Goal: Information Seeking & Learning: Learn about a topic

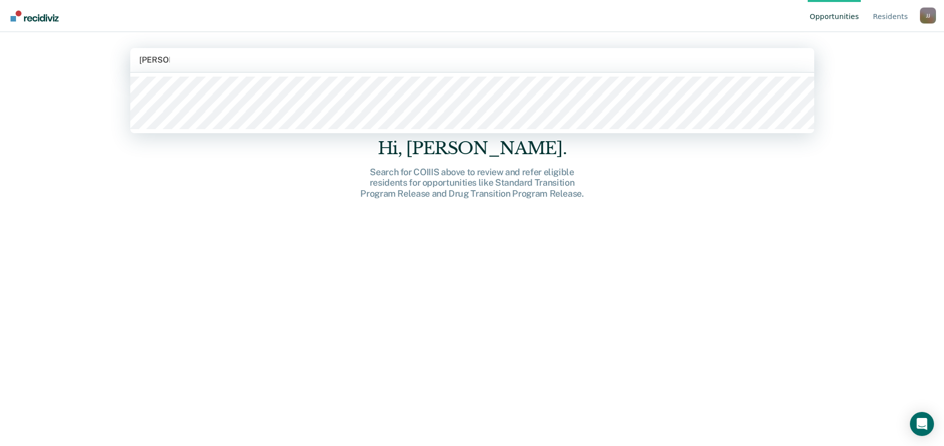
type input "[PERSON_NAME]"
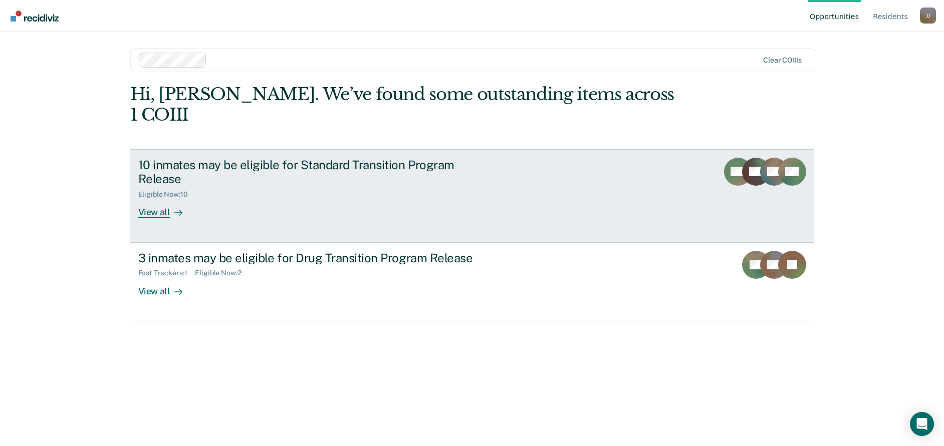
click at [164, 199] on div "View all" at bounding box center [166, 209] width 56 height 20
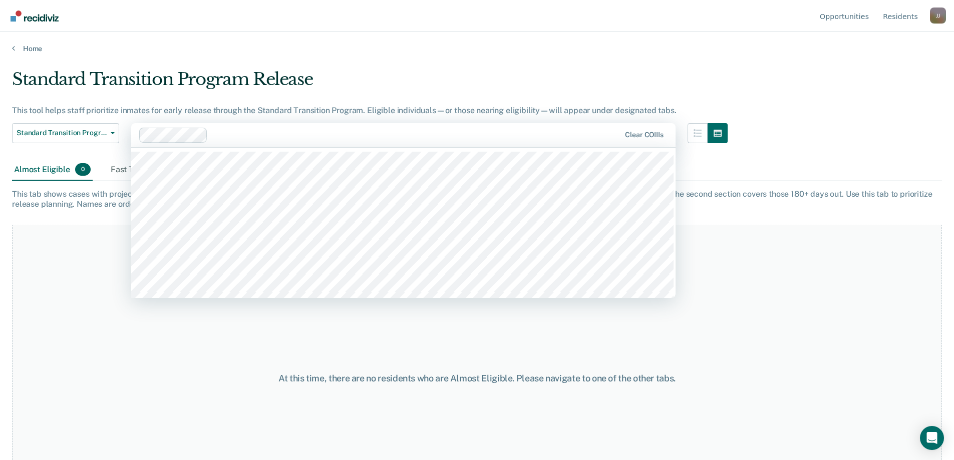
click at [728, 295] on div "At this time, there are no residents who are Almost Eligible. Please navigate t…" at bounding box center [477, 379] width 930 height 308
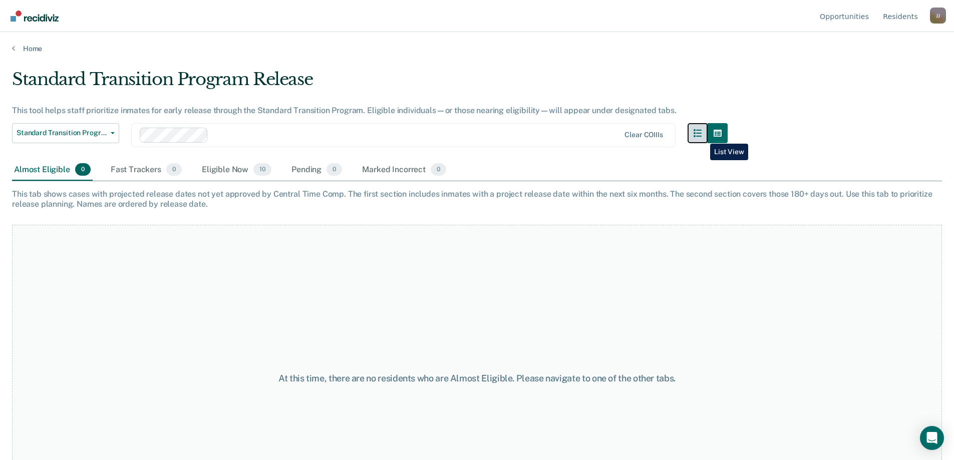
click at [702, 136] on icon "button" at bounding box center [698, 133] width 8 height 8
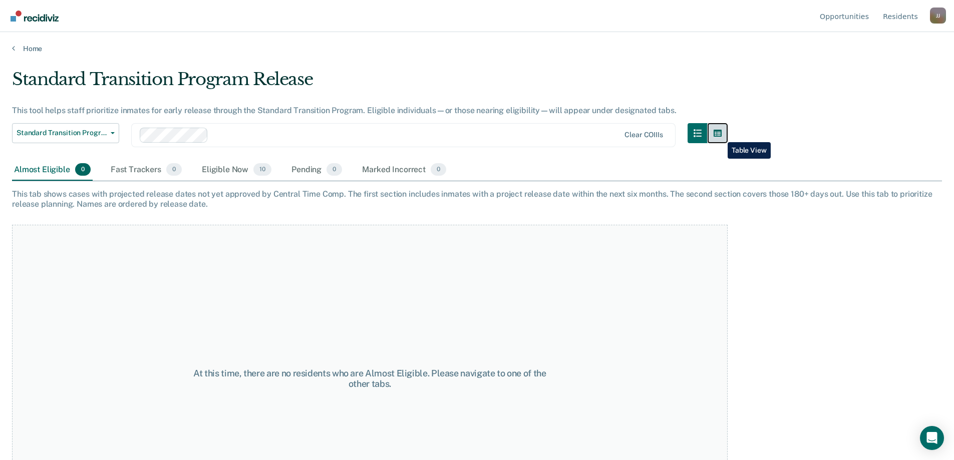
click at [720, 135] on icon "button" at bounding box center [718, 133] width 8 height 7
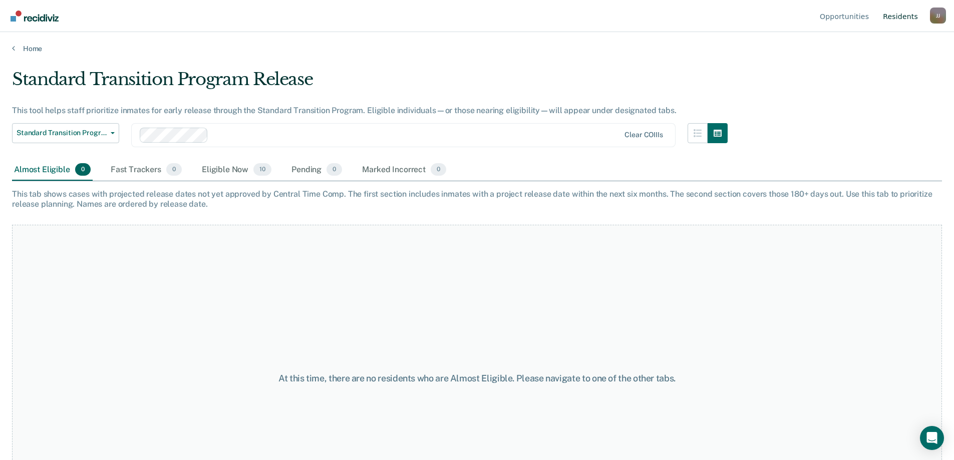
click at [898, 15] on link "Resident s" at bounding box center [900, 16] width 39 height 32
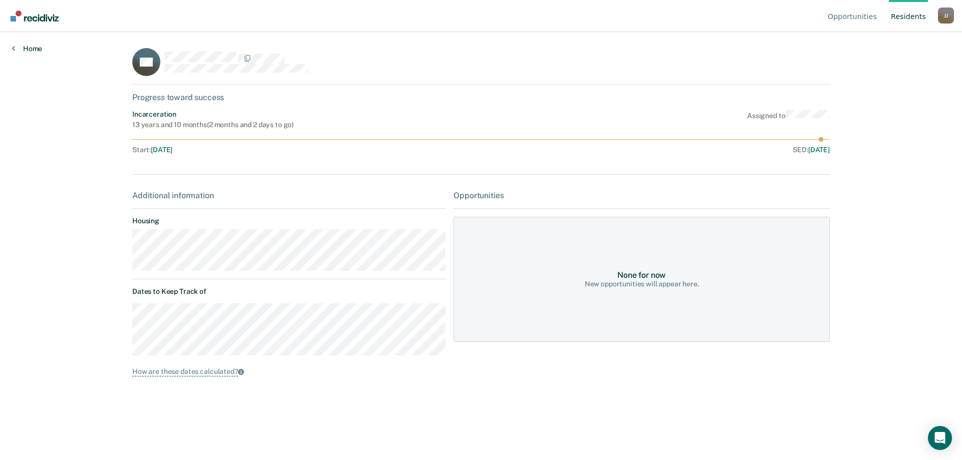
click at [14, 46] on icon at bounding box center [13, 48] width 3 height 8
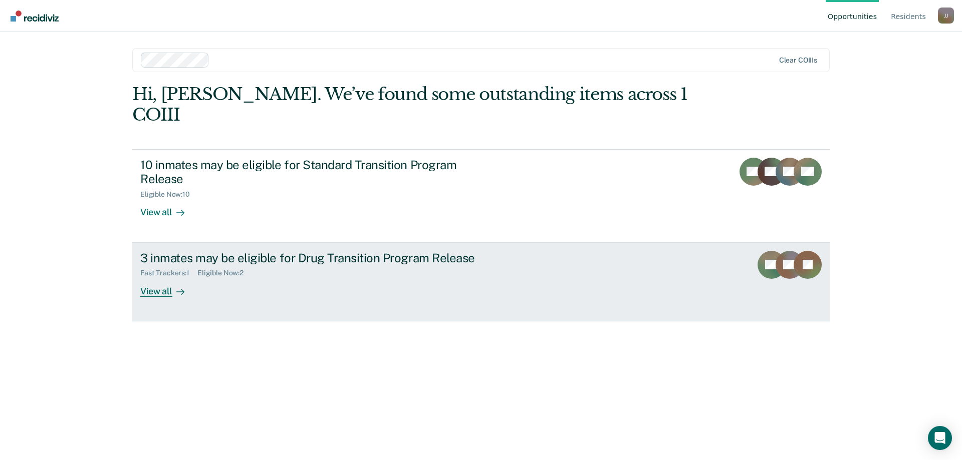
click at [147, 278] on div "View all" at bounding box center [168, 288] width 56 height 20
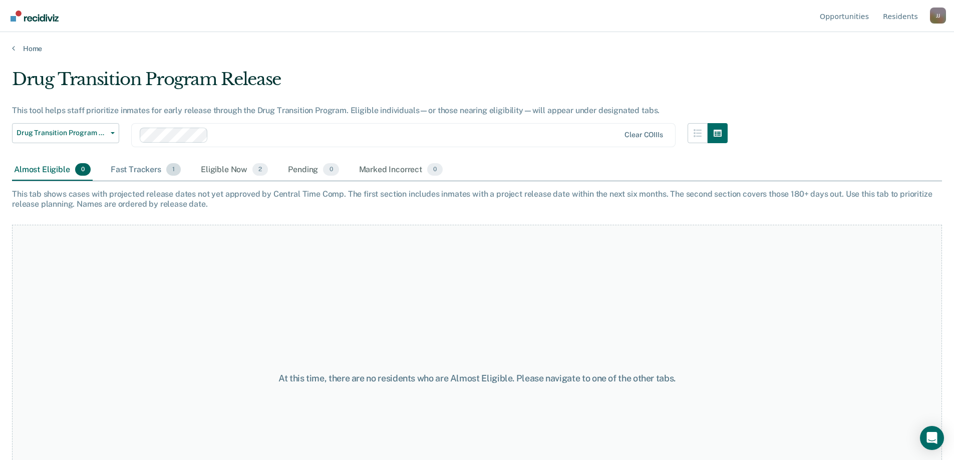
click at [168, 173] on span "1" at bounding box center [173, 169] width 15 height 13
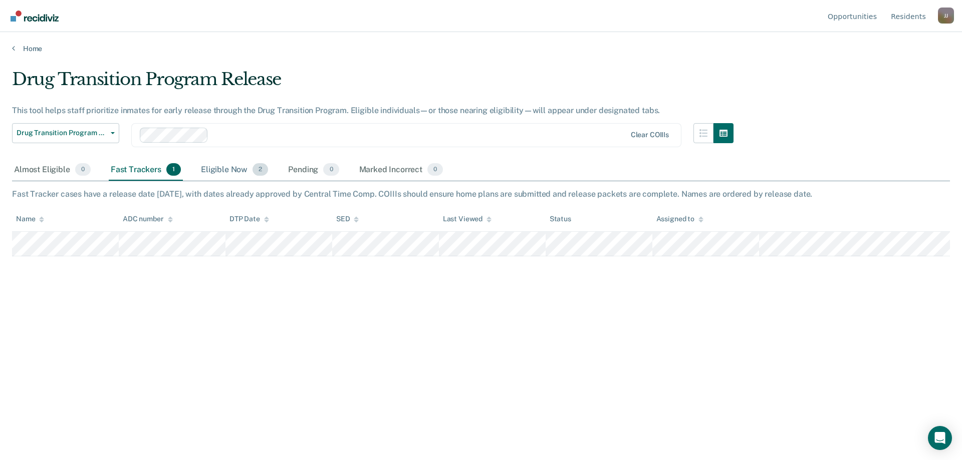
click at [231, 170] on div "Eligible Now 2" at bounding box center [234, 170] width 71 height 22
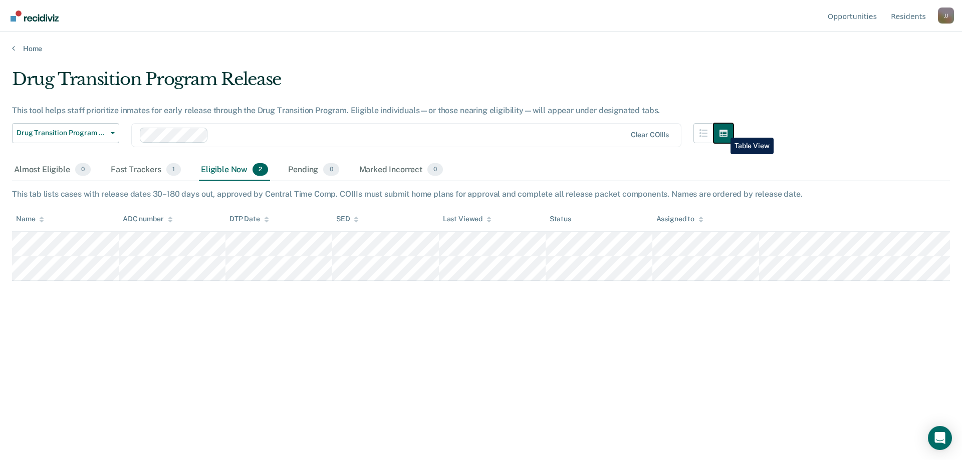
click at [723, 130] on icon "button" at bounding box center [723, 133] width 8 height 7
click at [907, 15] on link "Resident s" at bounding box center [908, 16] width 39 height 32
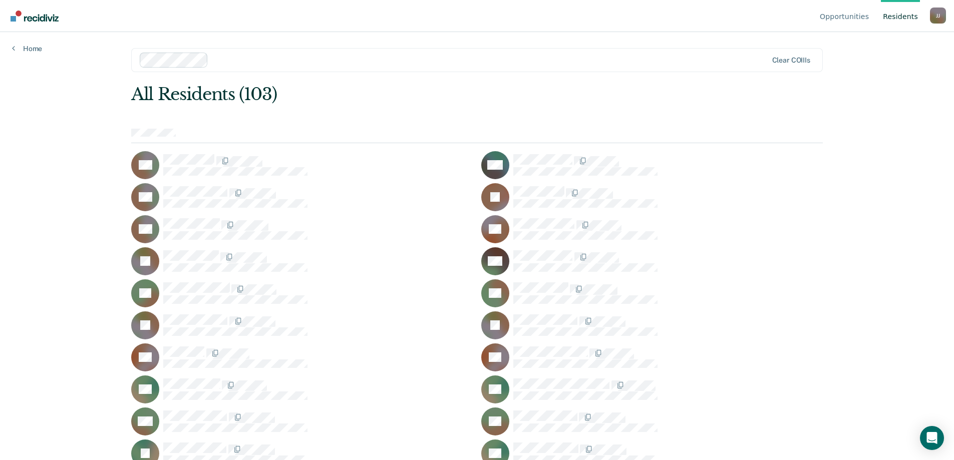
scroll to position [539, 0]
